Goal: Information Seeking & Learning: Learn about a topic

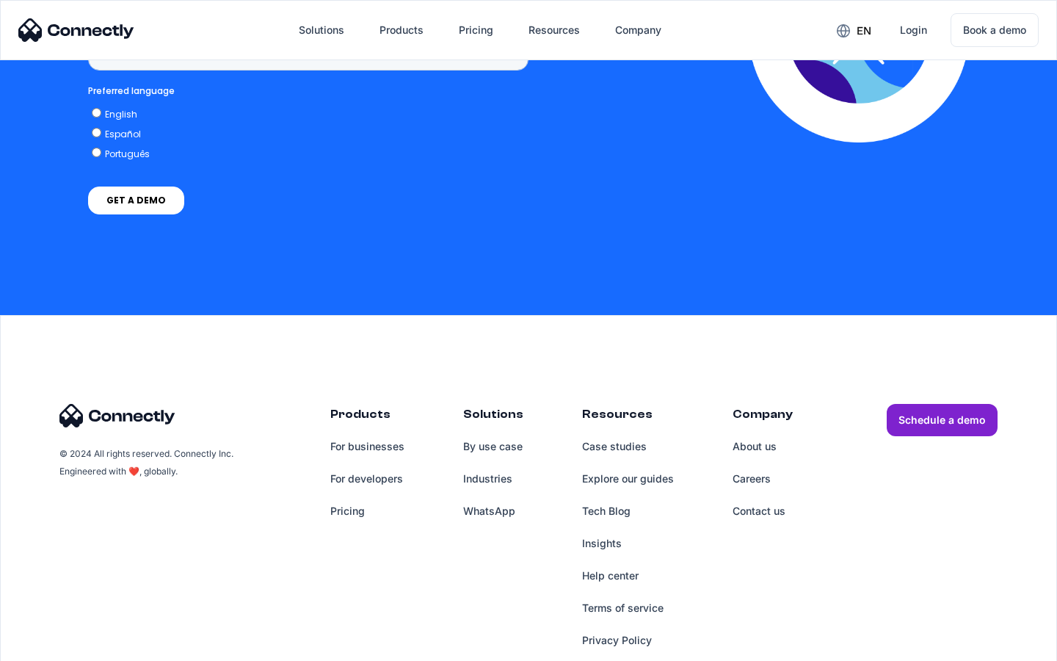
scroll to position [1100, 0]
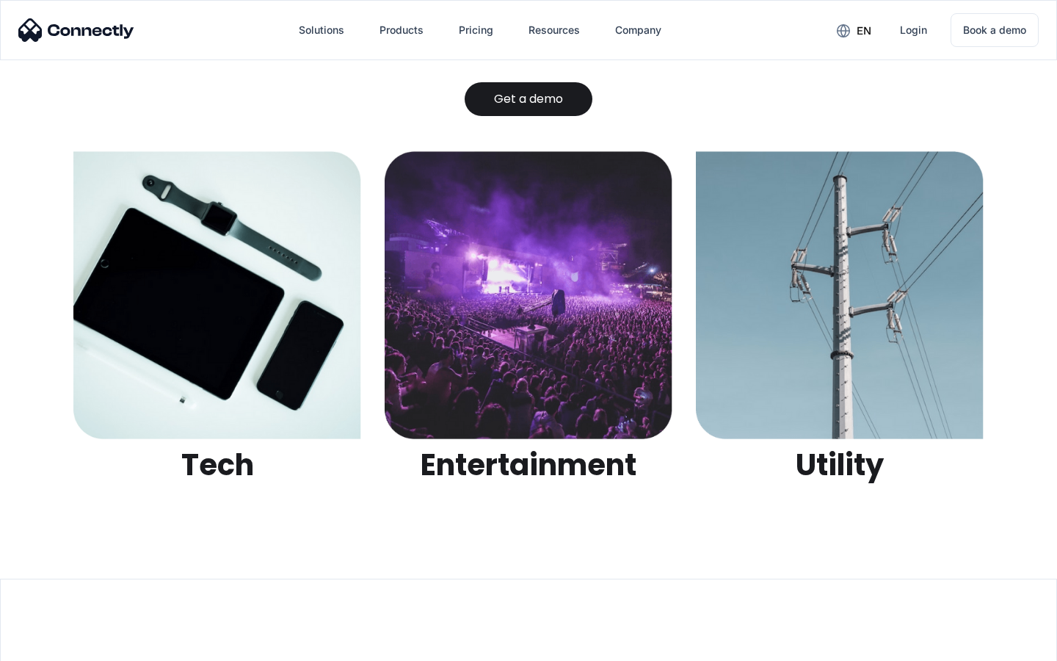
scroll to position [4631, 0]
